Goal: Task Accomplishment & Management: Complete application form

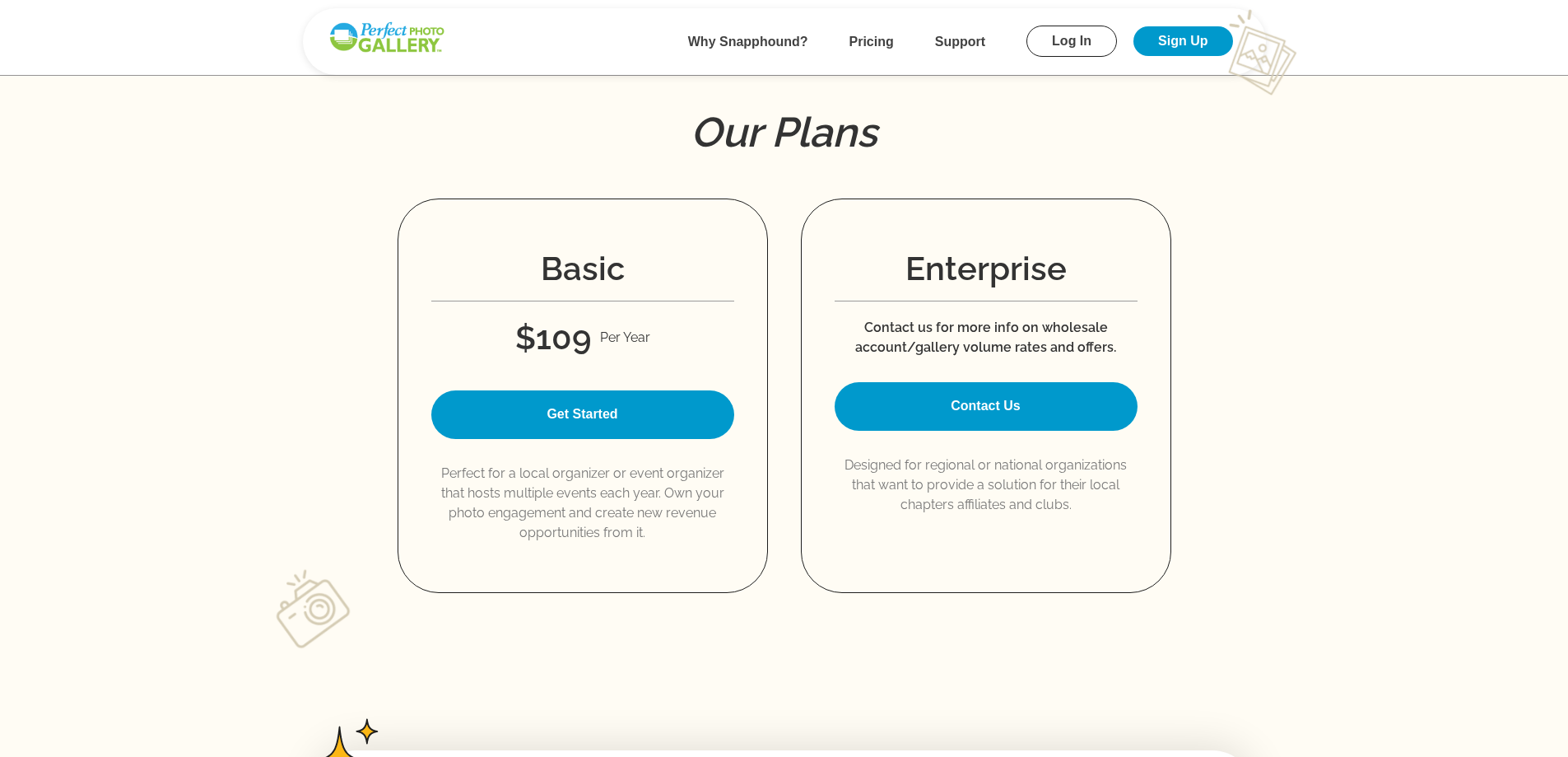
scroll to position [2164, 0]
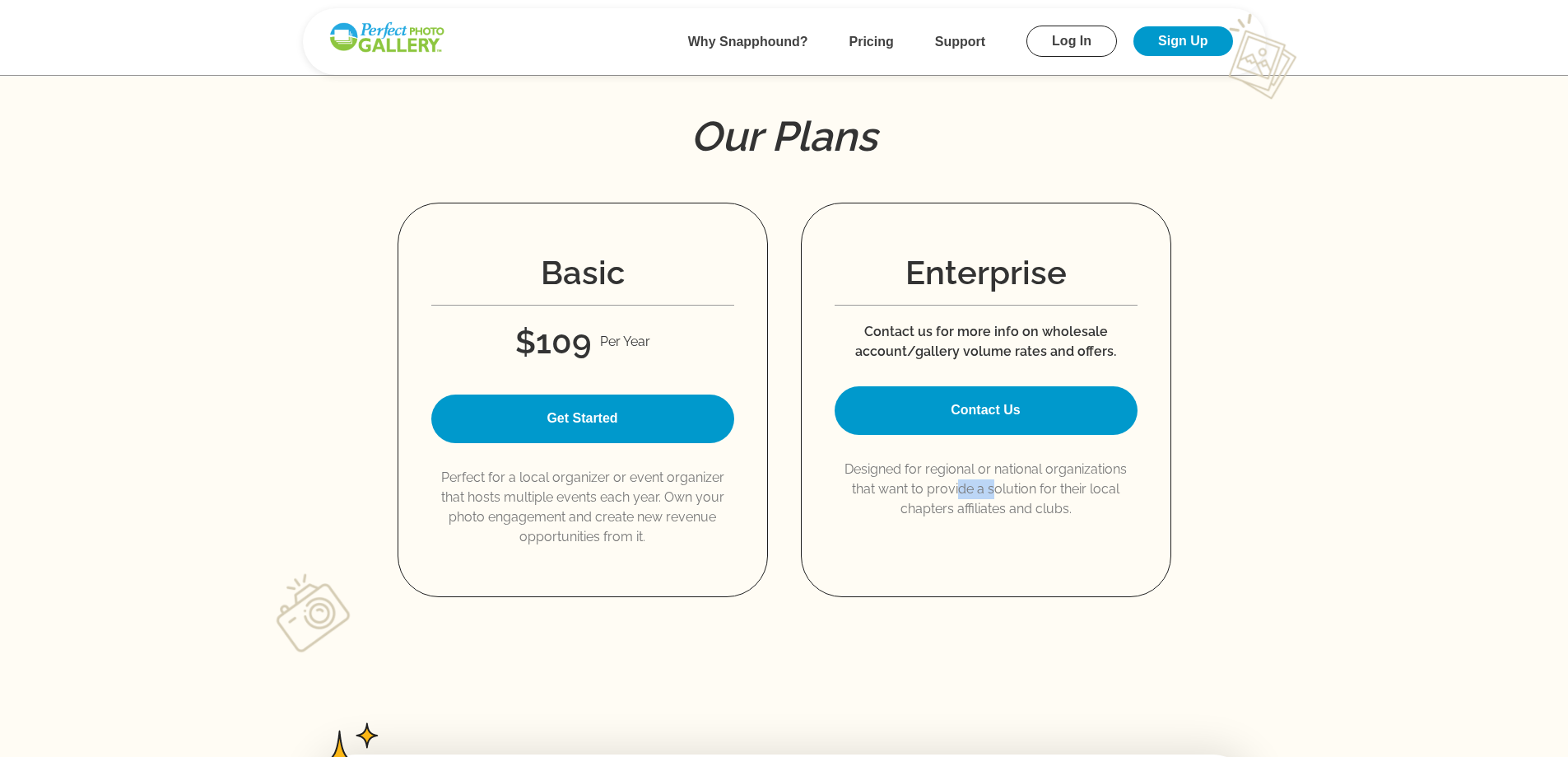
drag, startPoint x: 961, startPoint y: 485, endPoint x: 993, endPoint y: 492, distance: 32.8
click at [993, 492] on p "Designed for regional or national organizations that want to provide a solution…" at bounding box center [986, 489] width 303 height 59
click at [956, 541] on div "Enterprise Contact us for more info on wholesale account/gallery volume rates a…" at bounding box center [986, 399] width 370 height 395
click at [987, 416] on link "Contact Us" at bounding box center [986, 411] width 303 height 48
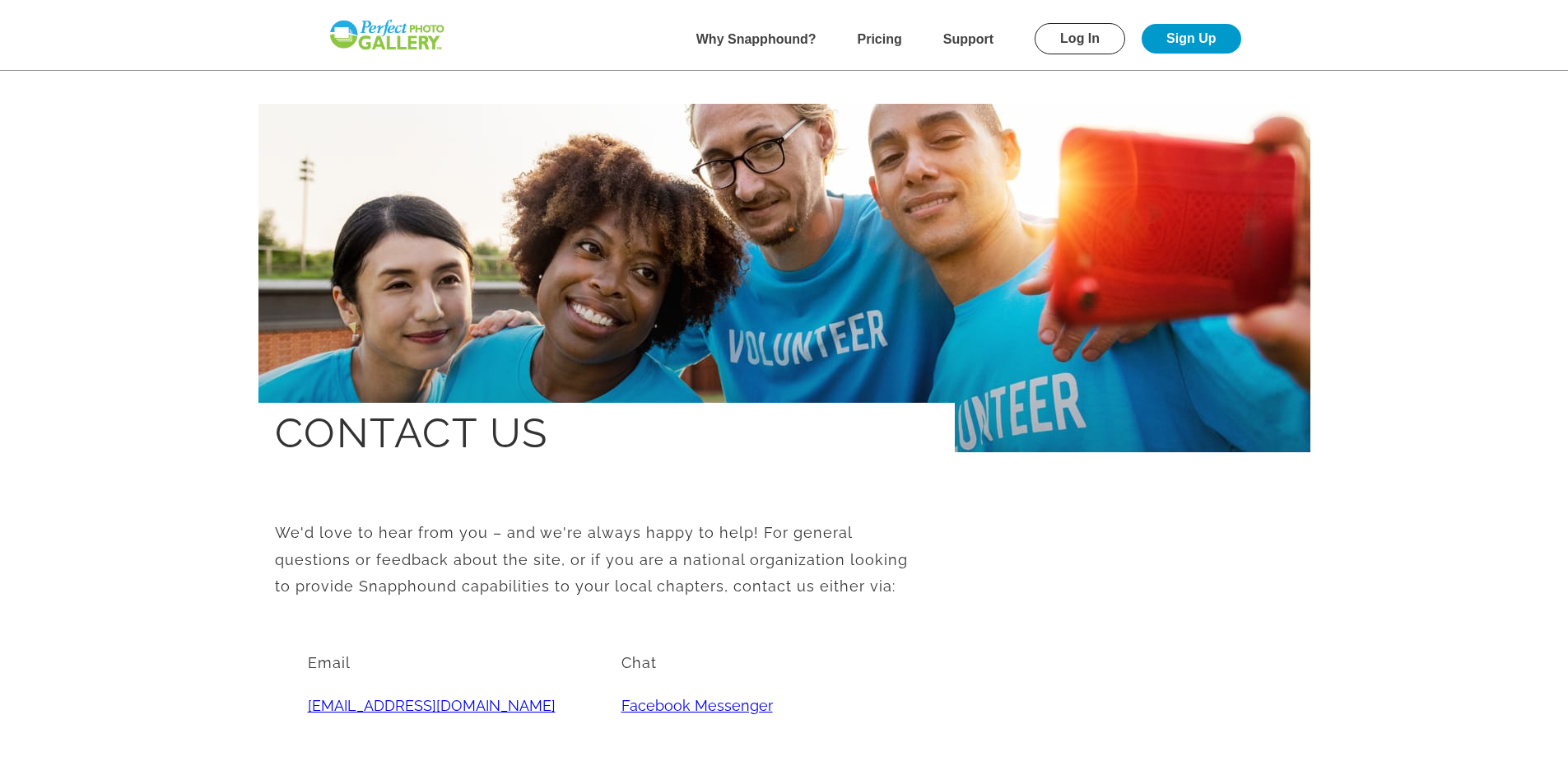
click at [1183, 45] on link "Sign Up" at bounding box center [1191, 38] width 98 height 30
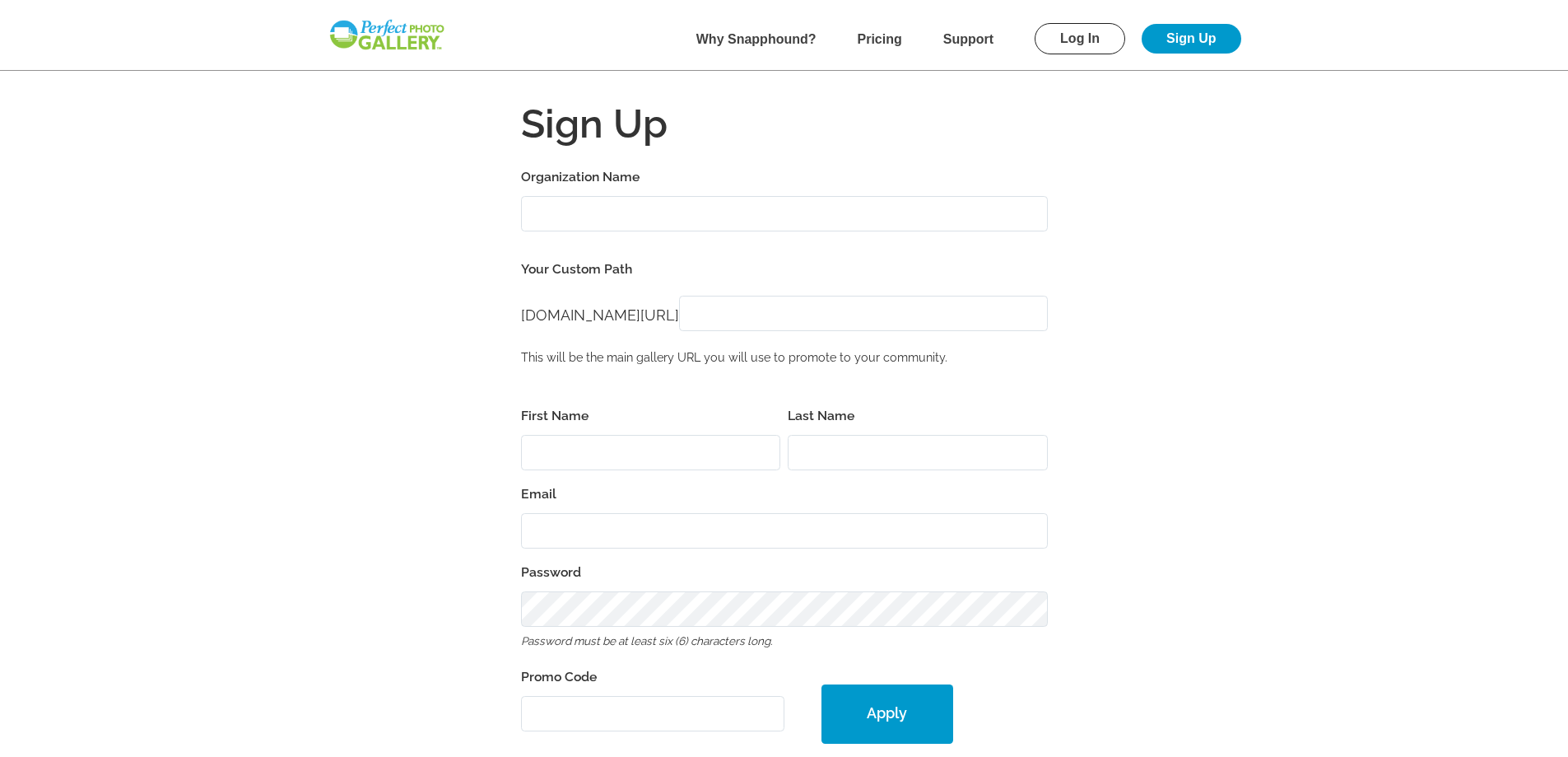
type input "[EMAIL_ADDRESS][DOMAIN_NAME]"
click at [628, 208] on input "Organization Name" at bounding box center [784, 214] width 527 height 36
type input "American Legion Post 70"
type input "Guy"
type input "[PERSON_NAME]"
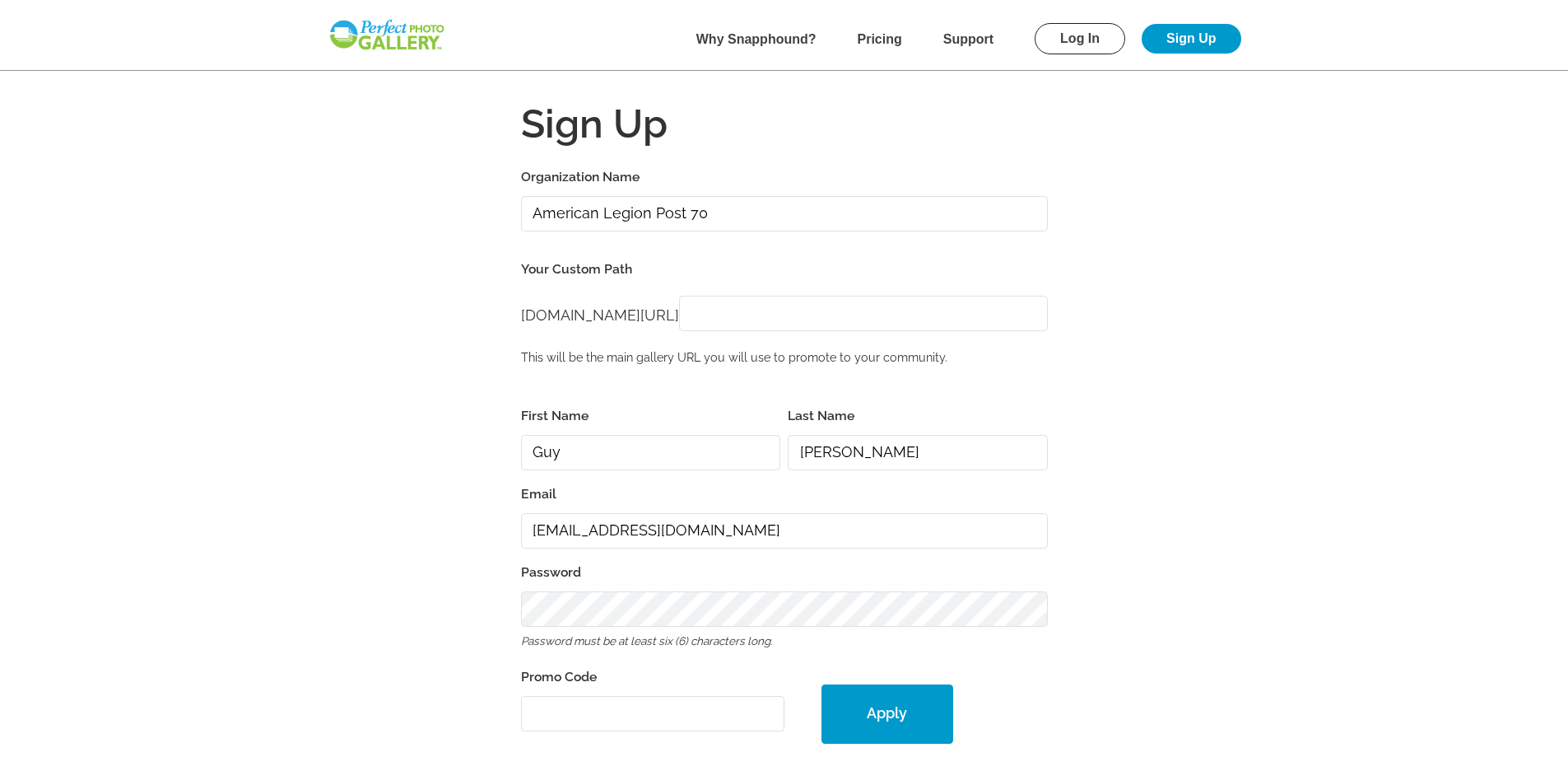
type input "28815"
click at [377, 618] on form "Organization Name American Legion Post 70 Your Custom Path [DOMAIN_NAME][URL] […" at bounding box center [784, 676] width 1054 height 1022
click at [1290, 627] on form "Organization Name American Legion Post 70 Your Custom Path [DOMAIN_NAME][URL] […" at bounding box center [784, 676] width 1054 height 1022
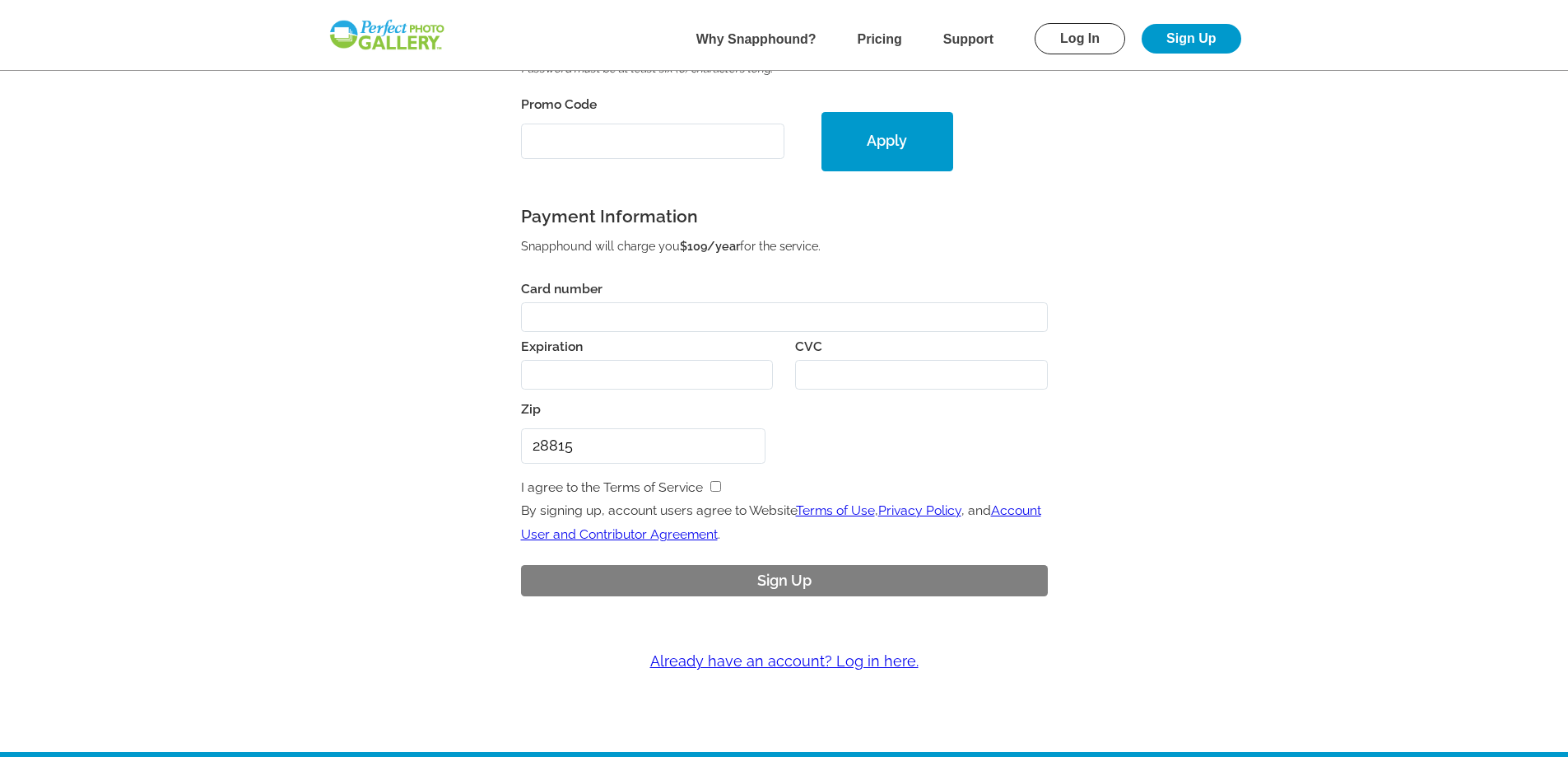
scroll to position [576, 0]
